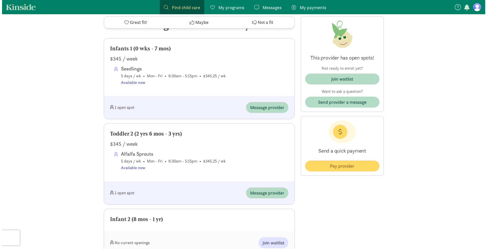
scroll to position [254, 0]
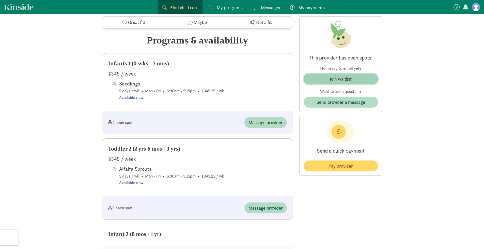
click at [337, 80] on div "Join waitlist" at bounding box center [341, 78] width 22 height 7
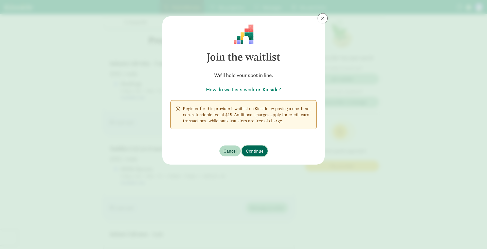
click at [255, 151] on span "Continue" at bounding box center [255, 150] width 18 height 7
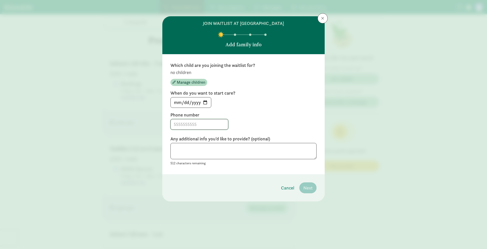
click at [195, 124] on input at bounding box center [199, 124] width 57 height 10
click at [207, 103] on input "[DATE]" at bounding box center [191, 102] width 40 height 10
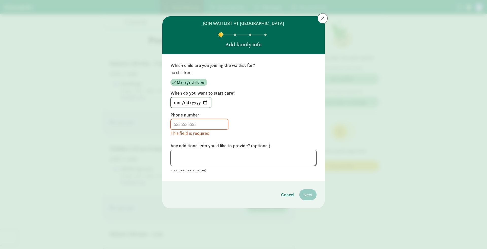
click at [203, 103] on input "[DATE]" at bounding box center [191, 102] width 40 height 10
click at [206, 103] on input "[DATE]" at bounding box center [191, 102] width 40 height 10
type input "[DATE]"
click at [206, 103] on input "[DATE]" at bounding box center [191, 102] width 40 height 10
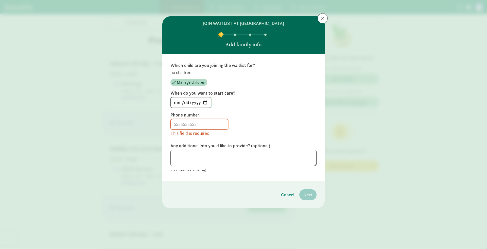
click at [206, 103] on input "[DATE]" at bounding box center [191, 102] width 40 height 10
click at [265, 97] on div "[DATE]" at bounding box center [244, 102] width 146 height 11
click at [195, 122] on input at bounding box center [199, 124] width 57 height 10
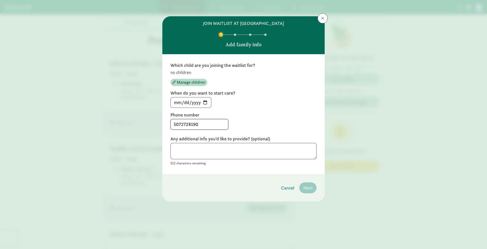
type input "5072728190"
click at [211, 147] on textarea at bounding box center [244, 151] width 146 height 17
click at [195, 84] on span "Manage children" at bounding box center [191, 82] width 28 height 6
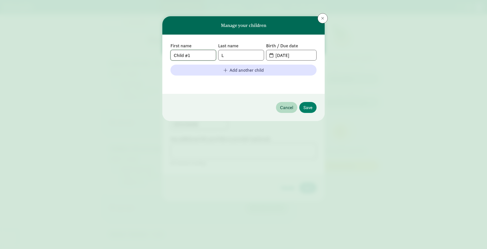
click at [194, 55] on input "Child #1" at bounding box center [193, 55] width 45 height 10
click at [225, 59] on input "L" at bounding box center [241, 55] width 45 height 10
click at [224, 57] on input "Baby [PERSON_NAME]" at bounding box center [241, 55] width 45 height 10
type input "[PERSON_NAME]"
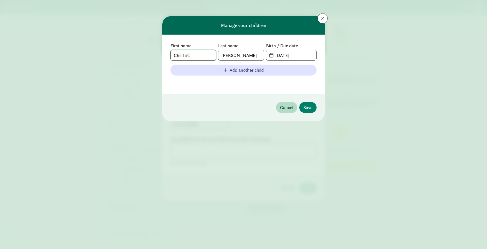
click at [204, 58] on input "Child #1" at bounding box center [193, 55] width 45 height 10
type input "C"
type input "Baby [PERSON_NAME]"
click at [223, 55] on input "[PERSON_NAME]" at bounding box center [241, 55] width 45 height 10
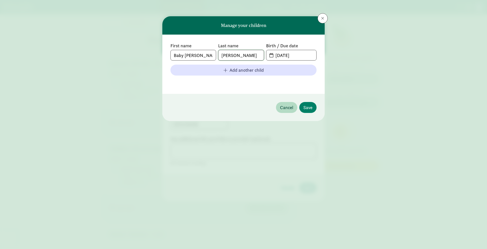
click at [223, 55] on input "[PERSON_NAME]" at bounding box center [241, 55] width 45 height 10
drag, startPoint x: 300, startPoint y: 57, endPoint x: 276, endPoint y: 57, distance: 24.6
click at [276, 57] on input "[DATE]" at bounding box center [295, 55] width 44 height 10
type input "[DATE]"
click at [241, 57] on input "text" at bounding box center [241, 55] width 45 height 10
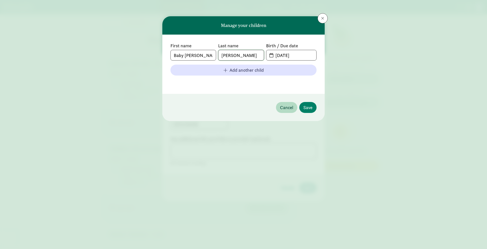
type input "[PERSON_NAME]"
click at [202, 50] on input "Baby [PERSON_NAME]" at bounding box center [193, 55] width 45 height 10
click at [244, 53] on input "[PERSON_NAME]" at bounding box center [241, 55] width 45 height 10
click at [190, 56] on input "Baby" at bounding box center [193, 55] width 45 height 10
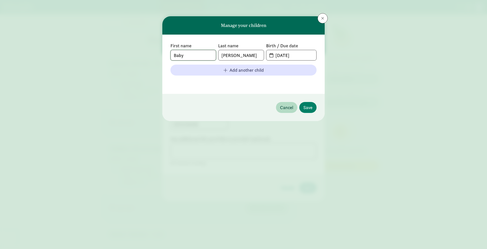
click at [190, 56] on input "Baby" at bounding box center [193, 55] width 45 height 10
click at [179, 56] on input "Baby" at bounding box center [193, 55] width 45 height 10
drag, startPoint x: 193, startPoint y: 55, endPoint x: 173, endPoint y: 59, distance: 20.0
click at [173, 59] on input "[PERSON_NAME]" at bounding box center [193, 55] width 45 height 10
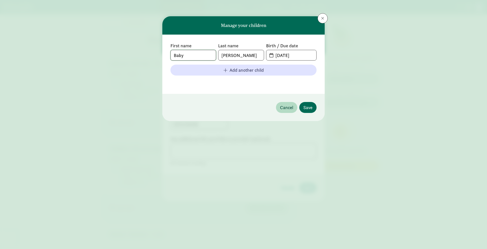
type input "Baby"
click at [308, 106] on span "Save" at bounding box center [308, 107] width 9 height 7
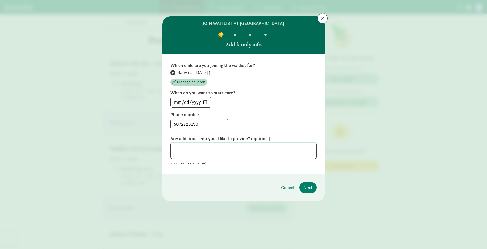
click at [223, 156] on textarea at bounding box center [244, 150] width 146 height 17
click at [241, 147] on textarea "Expecting our first born in January! We both work [DEMOGRAPHIC_DATA] (I'm a phy…" at bounding box center [244, 150] width 146 height 17
click at [298, 154] on textarea "Expecting our first born in January! My wife will get at least 6 weeks off so w…" at bounding box center [244, 150] width 146 height 17
click at [218, 149] on textarea "Expecting our first born in January! My wife will get at least 6 weeks off so w…" at bounding box center [244, 150] width 146 height 17
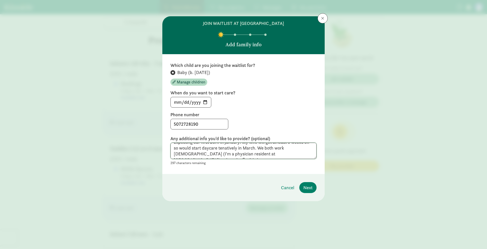
click at [307, 149] on textarea "Expecting our first born in January! My wife will get at least 6 weeks off so w…" at bounding box center [244, 150] width 146 height 17
click at [312, 154] on textarea "Expecting our first born in January! My wife will get at least 6 weeks off so w…" at bounding box center [244, 150] width 146 height 17
click at [246, 157] on textarea "Expecting our first born in January! My wife will get at least 6 weeks off so w…" at bounding box center [244, 150] width 146 height 17
click at [248, 155] on textarea "Expecting our first born in January! My wife will get at least 6 weeks off so w…" at bounding box center [244, 150] width 146 height 17
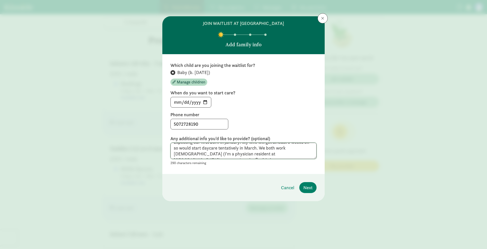
scroll to position [12, 0]
click at [237, 154] on textarea "Expecting our first born in January! My wife will get at least 6 weeks off so w…" at bounding box center [244, 150] width 146 height 17
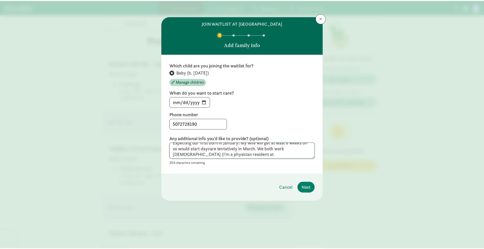
scroll to position [0, 0]
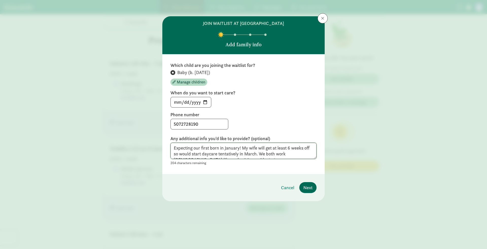
type textarea "Expecting our first born in January! My wife will get at least 6 weeks off so w…"
click at [309, 186] on span "Next" at bounding box center [308, 187] width 9 height 7
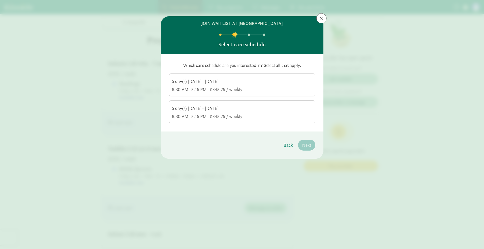
click at [239, 84] on div "5 day(s) [DATE]–[DATE]" at bounding box center [242, 81] width 141 height 6
click at [0, 0] on input "5 day(s) [DATE]–[DATE] 6:30 AM–5:15 PM | $345.25 / weekly" at bounding box center [0, 0] width 0 height 0
click at [306, 145] on span "Next" at bounding box center [306, 144] width 9 height 7
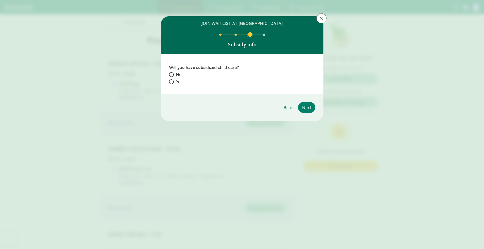
click at [174, 84] on label "Yes" at bounding box center [242, 81] width 146 height 6
click at [172, 83] on input "Yes" at bounding box center [170, 81] width 3 height 3
radio input "true"
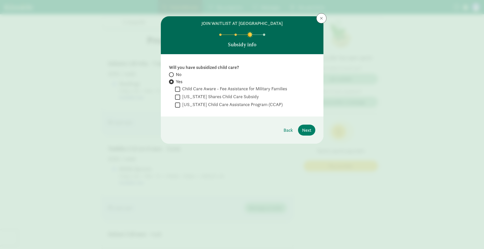
click at [179, 73] on span "No" at bounding box center [179, 74] width 6 height 6
click at [172, 73] on input "No" at bounding box center [170, 74] width 3 height 3
radio input "true"
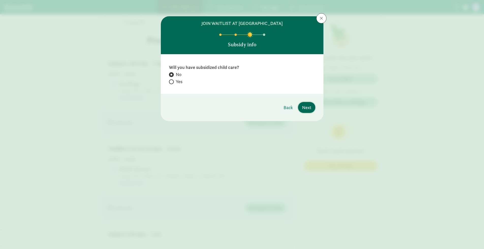
click at [303, 108] on span "Next" at bounding box center [306, 107] width 9 height 7
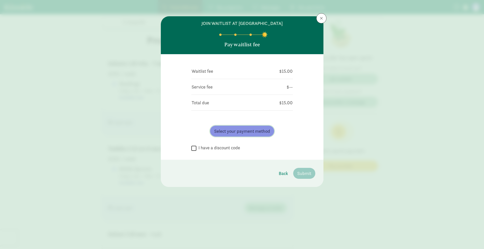
click at [246, 133] on span "Select your payment method" at bounding box center [242, 130] width 56 height 7
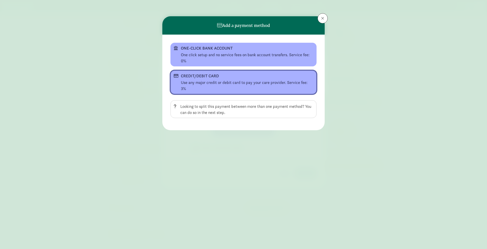
click at [230, 84] on div "Use any major credit or debit card to pay your care provider. Service fee: 3%" at bounding box center [247, 85] width 133 height 12
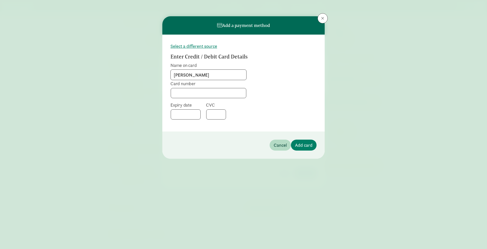
type input "[PERSON_NAME]"
click at [308, 144] on span "Add card" at bounding box center [304, 144] width 18 height 7
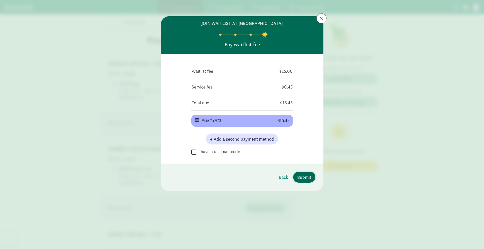
click at [309, 176] on span "Submit" at bounding box center [304, 176] width 14 height 7
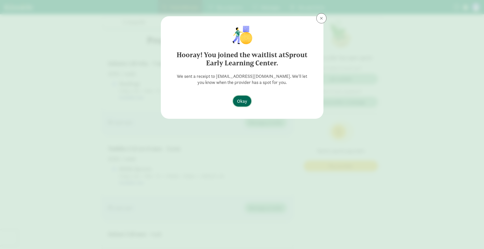
click at [241, 102] on span "Okay" at bounding box center [242, 100] width 10 height 7
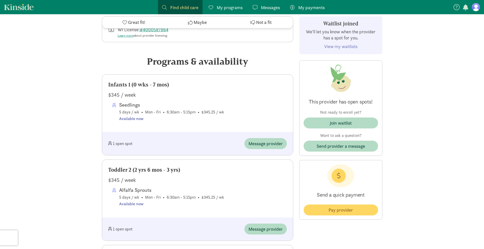
scroll to position [228, 0]
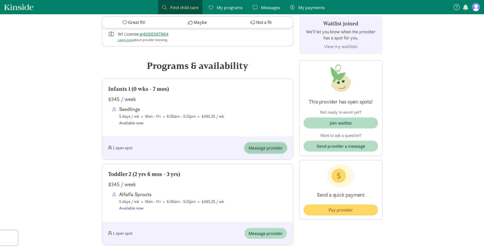
click at [260, 151] on span "Message provider" at bounding box center [265, 147] width 34 height 7
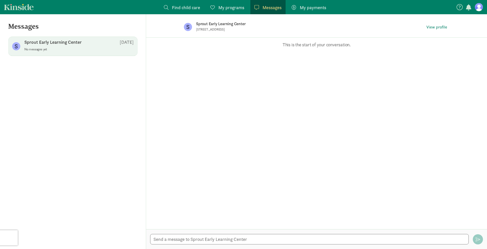
click at [194, 233] on div at bounding box center [316, 239] width 341 height 20
click at [193, 235] on textarea at bounding box center [309, 239] width 319 height 10
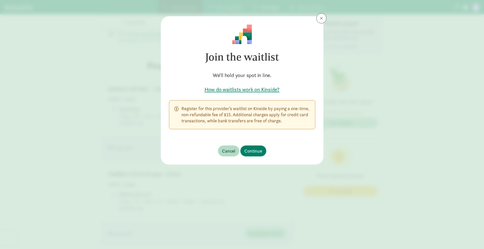
scroll to position [279, 0]
click at [322, 18] on span at bounding box center [322, 18] width 3 height 4
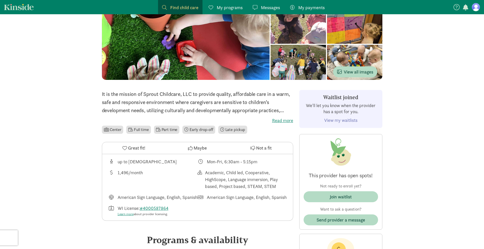
scroll to position [25, 0]
